Goal: Information Seeking & Learning: Understand process/instructions

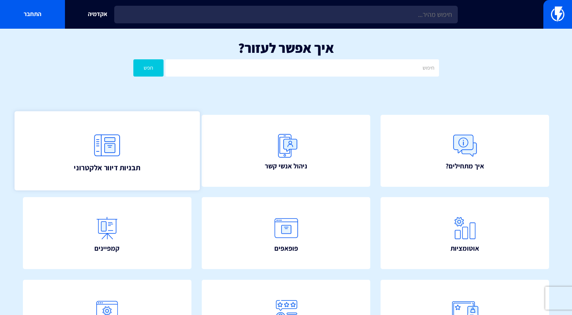
click at [76, 161] on link "תבניות דיוור אלקטרוני" at bounding box center [107, 150] width 185 height 79
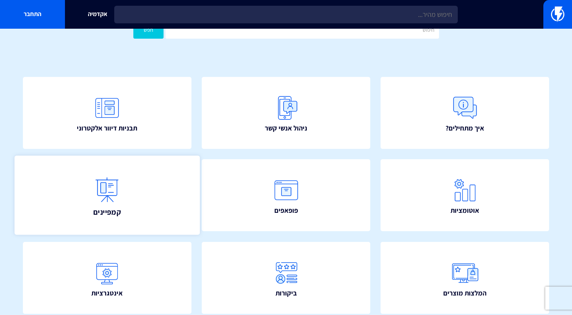
scroll to position [148, 0]
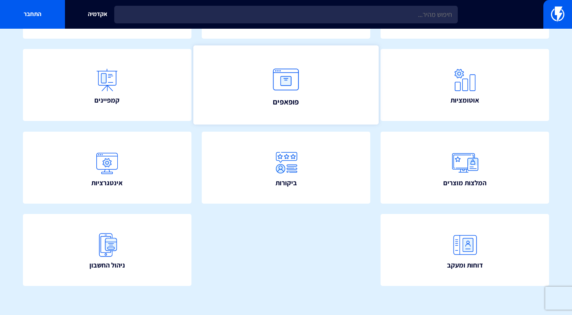
click at [204, 87] on link "פופאפים" at bounding box center [285, 85] width 185 height 79
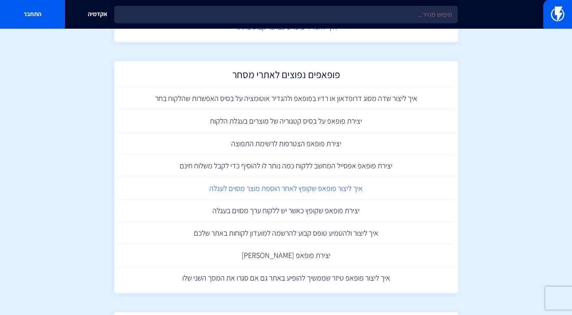
scroll to position [703, 0]
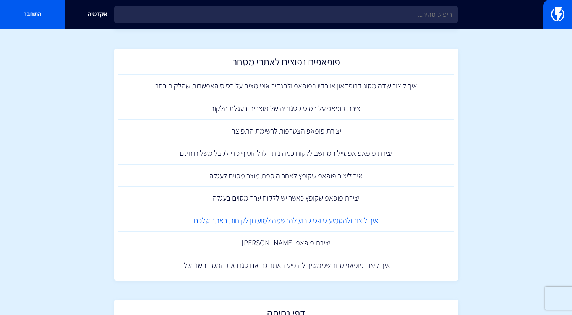
click at [320, 214] on link "איך ליצור ולהטמיע טופס קבוע להרשמה למועדון לקוחות באתר שלכם" at bounding box center [286, 220] width 337 height 23
